Goal: Information Seeking & Learning: Learn about a topic

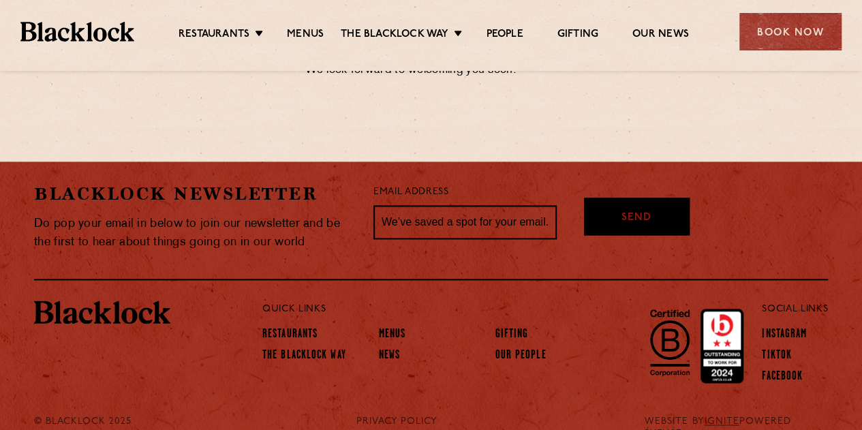
scroll to position [877, 0]
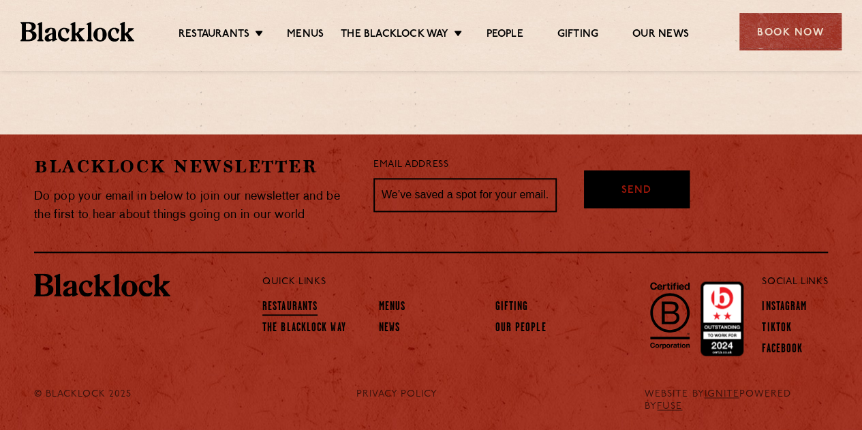
click at [280, 309] on link "Restaurants" at bounding box center [289, 307] width 55 height 15
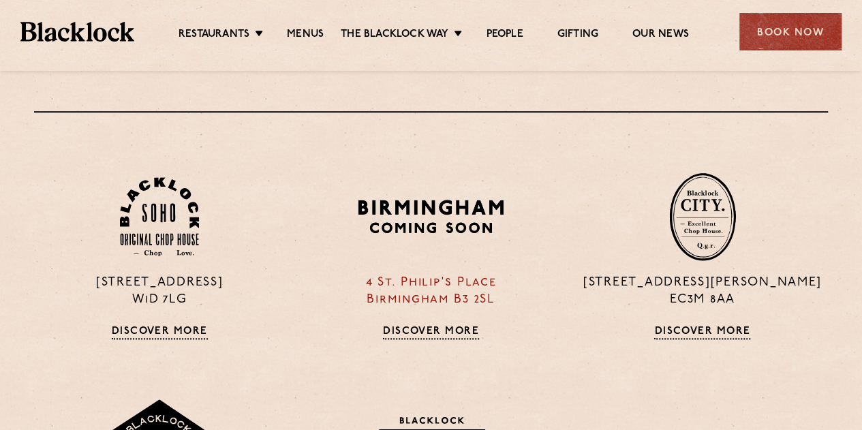
scroll to position [749, 0]
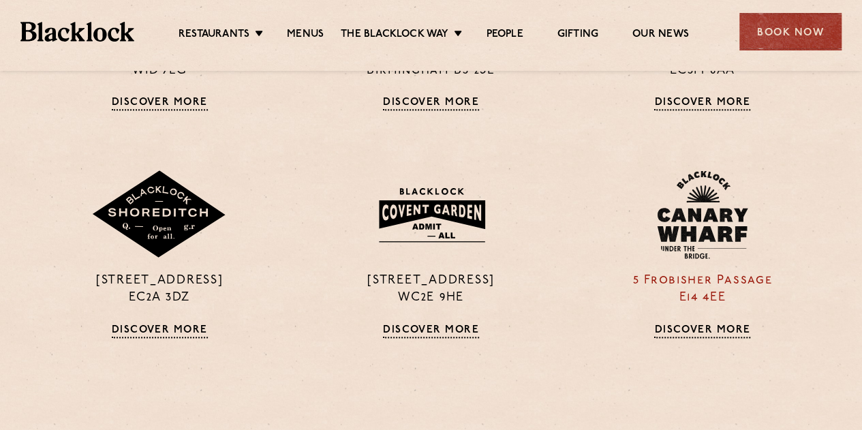
drag, startPoint x: 700, startPoint y: 285, endPoint x: 722, endPoint y: 292, distance: 23.7
click at [700, 285] on p "5 Frobisher Passage E14 4EE" at bounding box center [702, 289] width 251 height 34
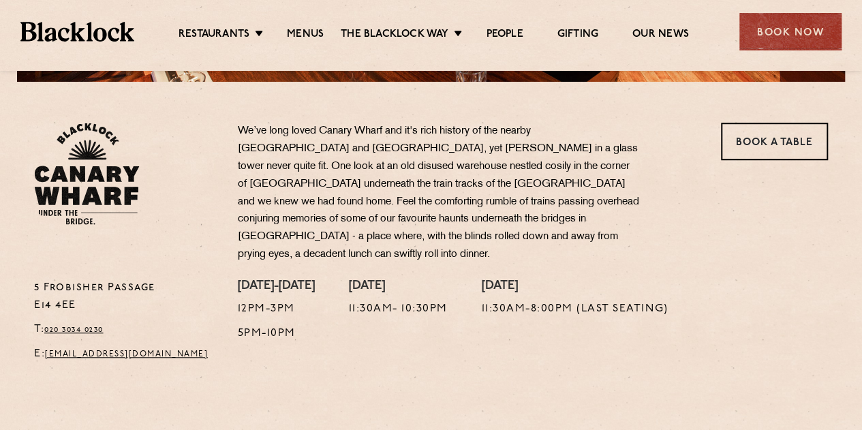
drag, startPoint x: 74, startPoint y: 287, endPoint x: 21, endPoint y: 273, distance: 54.2
click at [21, 273] on div "5 Frobisher Passage E14 4EE T: 020 3034 0230 E: canarywharf@theblacklock.com We…" at bounding box center [431, 246] width 828 height 247
copy p "5 Frobisher Passage E14 4EE"
click at [302, 25] on ul "Restaurants Soho City Shoreditch Covent Garden Canary Wharf Manchester Birmingh…" at bounding box center [433, 32] width 598 height 22
click at [309, 36] on link "Menus" at bounding box center [305, 35] width 37 height 15
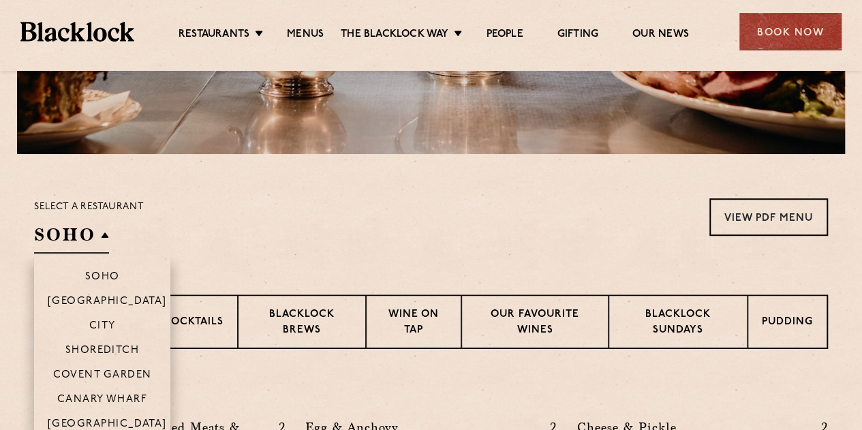
scroll to position [395, 0]
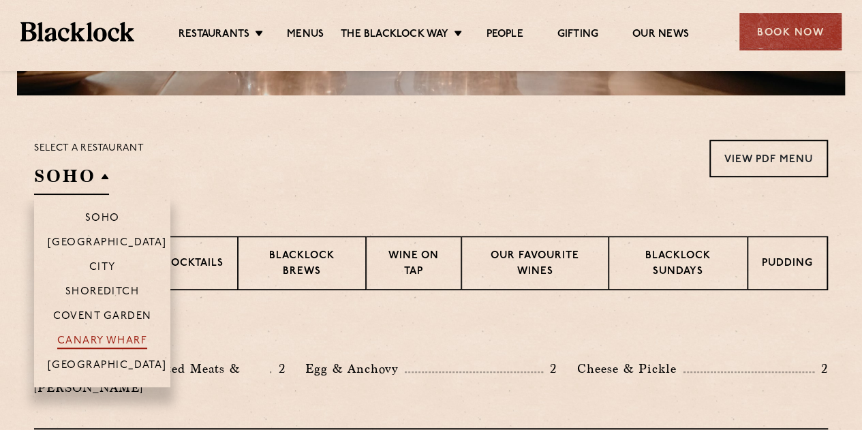
click at [109, 338] on p "Canary Wharf" at bounding box center [102, 342] width 90 height 14
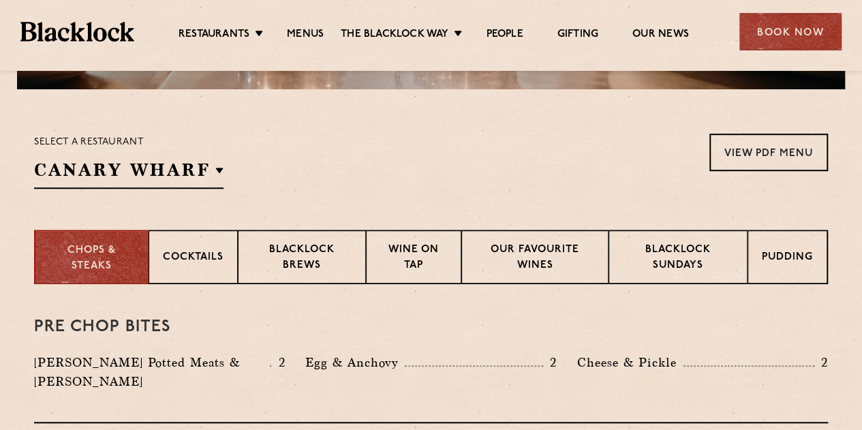
scroll to position [217, 0]
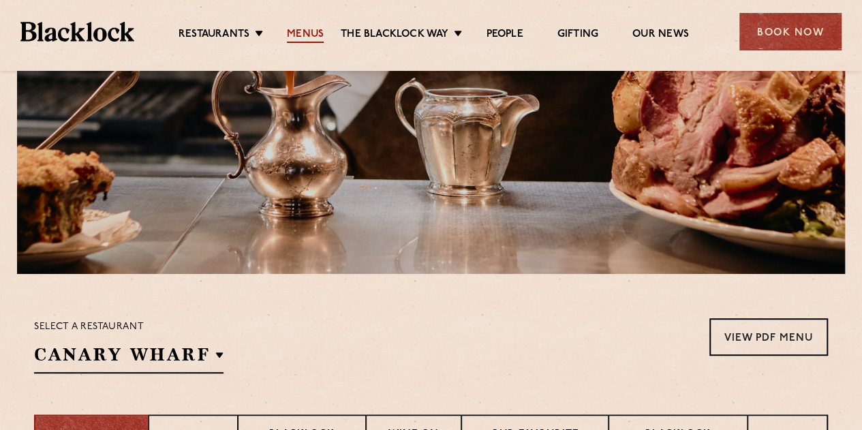
click at [305, 31] on link "Menus" at bounding box center [305, 35] width 37 height 15
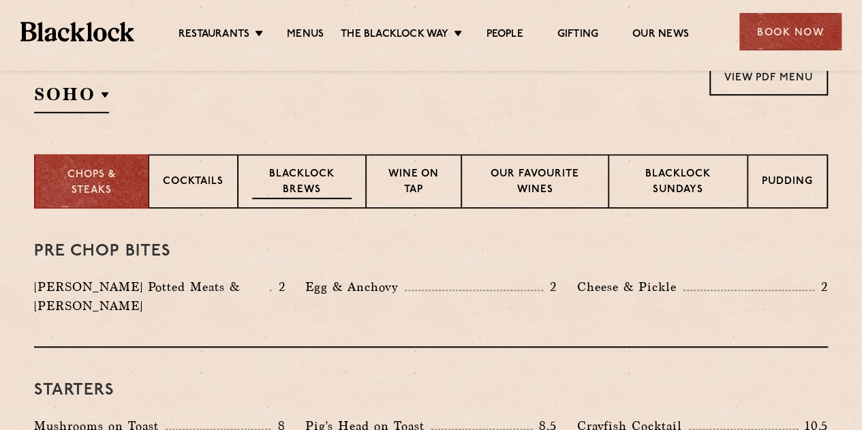
click at [321, 182] on p "Blacklock Brews" at bounding box center [301, 183] width 99 height 32
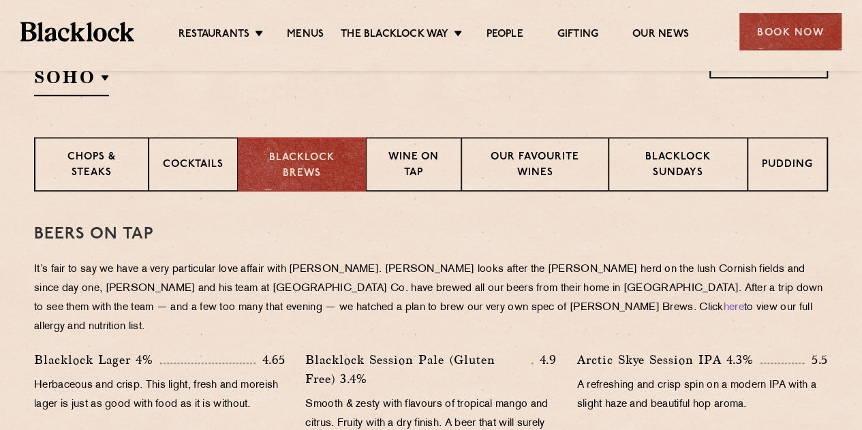
scroll to position [545, 0]
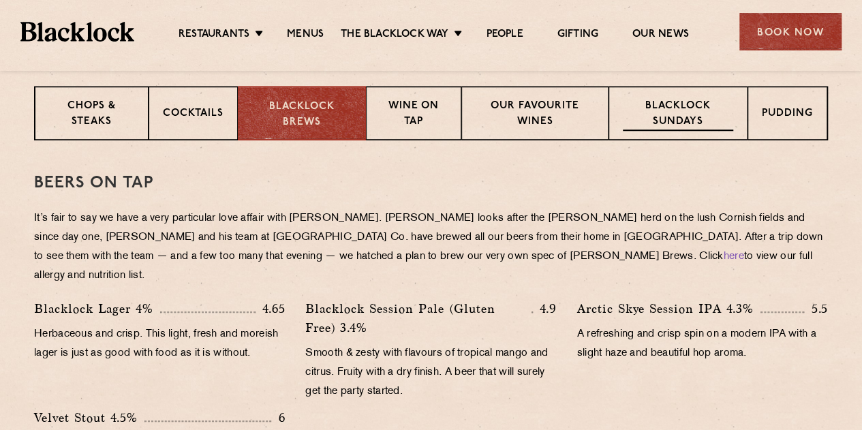
click at [704, 108] on p "Blacklock Sundays" at bounding box center [678, 115] width 110 height 32
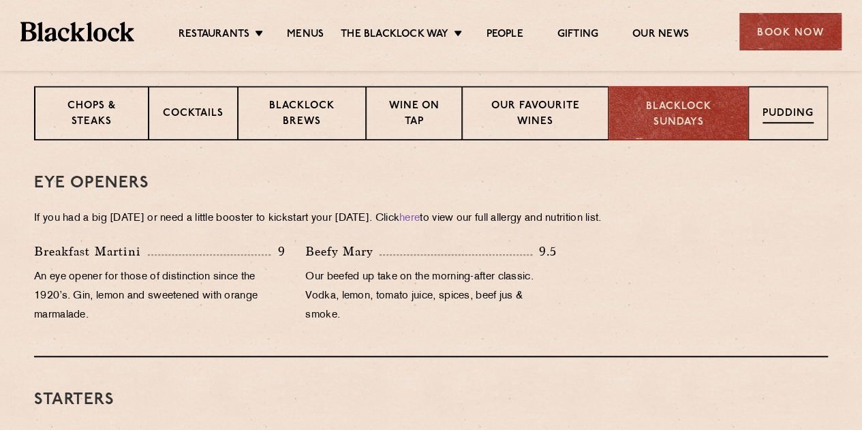
click at [767, 107] on p "Pudding" at bounding box center [787, 114] width 51 height 17
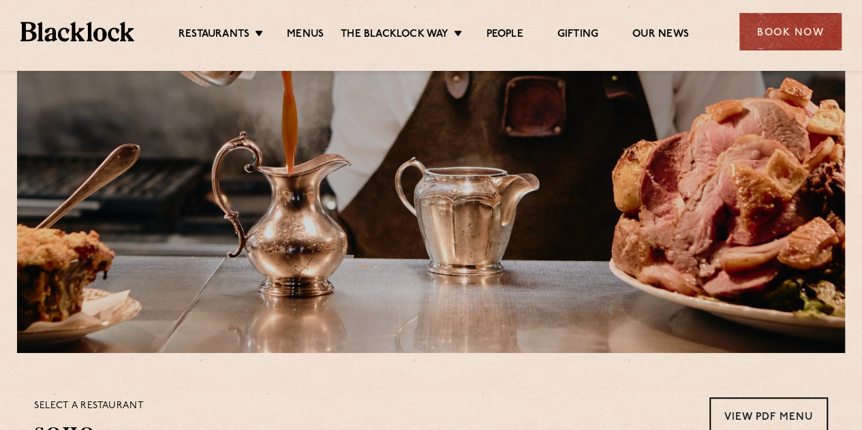
scroll to position [0, 0]
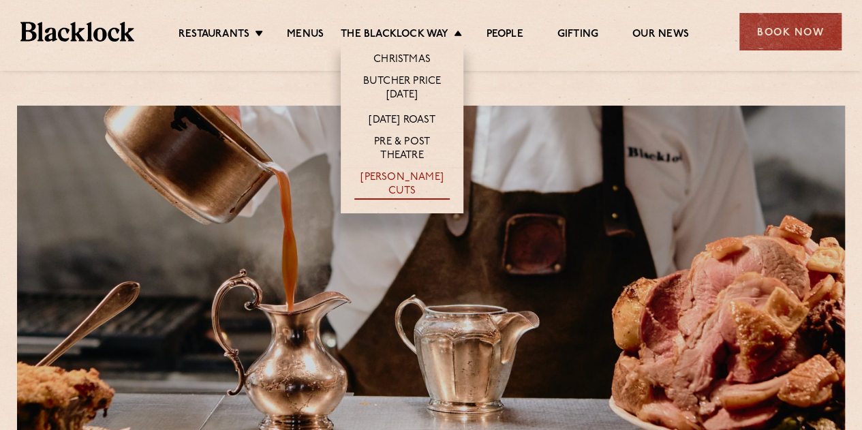
click at [410, 187] on link "[PERSON_NAME] Cuts" at bounding box center [401, 185] width 95 height 29
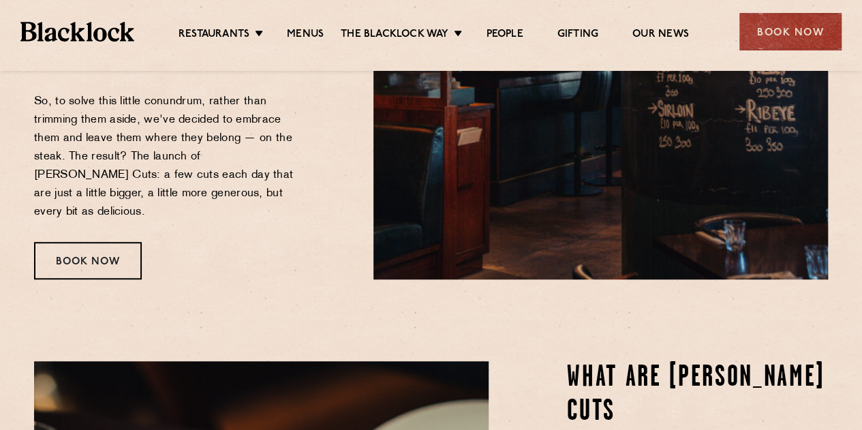
scroll to position [409, 0]
